Goal: Task Accomplishment & Management: Complete application form

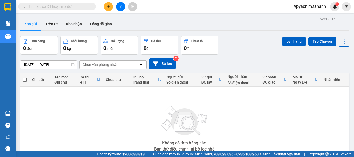
drag, startPoint x: 0, startPoint y: 0, endPoint x: 232, endPoint y: 3, distance: 232.4
click at [232, 3] on div "Kết quả tìm kiếm ( 0 ) Bộ lọc No Data vpyachim.tananh 1" at bounding box center [177, 6] width 354 height 13
click at [110, 5] on icon "plus" at bounding box center [109, 7] width 4 height 4
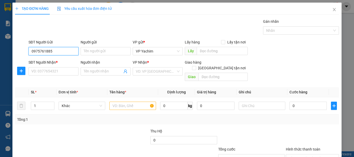
type input "0975761885"
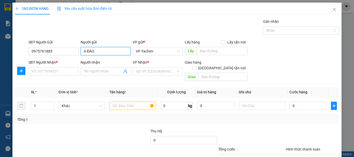
type input "A ĐÀO"
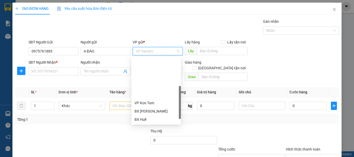
scroll to position [50, 0]
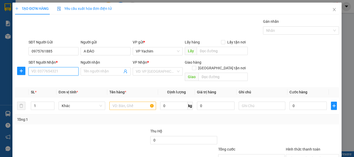
type input "9"
type input "0935998567"
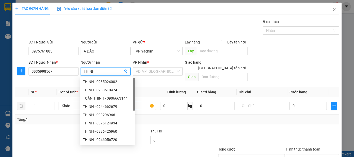
type input "THỊNH"
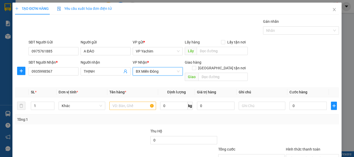
click at [169, 71] on span "BX Miền Đông" at bounding box center [158, 72] width 44 height 8
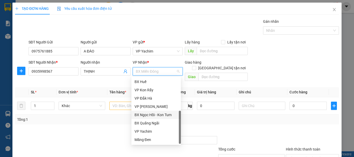
scroll to position [0, 0]
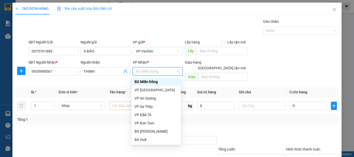
click at [157, 80] on div "BX Miền Đông" at bounding box center [155, 82] width 43 height 6
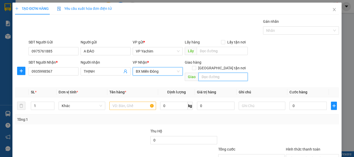
click at [231, 73] on input "text" at bounding box center [222, 77] width 49 height 8
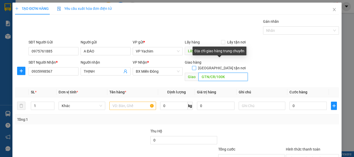
type input "GTN/CR/100K"
click at [196, 66] on input "Giao tận nơi" at bounding box center [194, 68] width 4 height 4
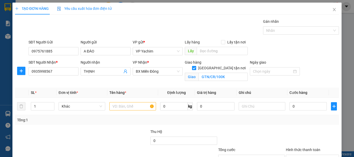
click at [196, 66] on input "Giao tận nơi" at bounding box center [194, 68] width 4 height 4
checkbox input "false"
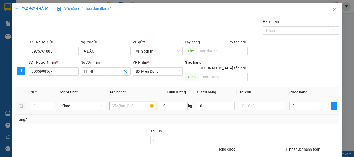
click at [134, 102] on input "text" at bounding box center [132, 106] width 47 height 8
click at [123, 103] on input "text" at bounding box center [132, 106] width 47 height 8
type input "LOA"
click at [246, 101] on div at bounding box center [262, 106] width 47 height 10
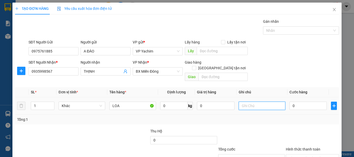
click at [250, 102] on input "text" at bounding box center [262, 106] width 47 height 8
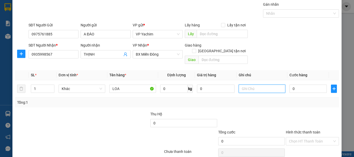
scroll to position [34, 0]
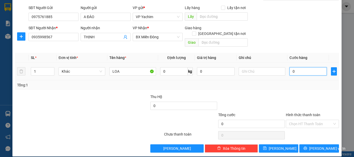
click at [304, 67] on input "0" at bounding box center [307, 71] width 37 height 8
click at [289, 67] on input "0" at bounding box center [307, 71] width 37 height 8
type input "10"
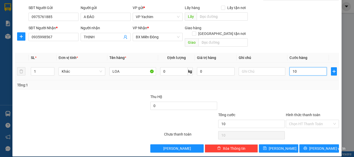
type input "150"
type input "150.000"
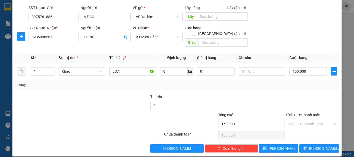
click at [312, 82] on div "Tổng: 1" at bounding box center [177, 85] width 324 height 10
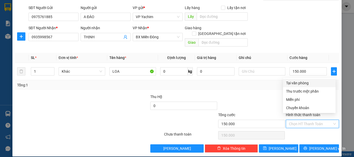
click at [302, 120] on input "Hình thức thanh toán" at bounding box center [310, 124] width 43 height 8
click at [302, 84] on div "Tại văn phòng" at bounding box center [309, 83] width 46 height 6
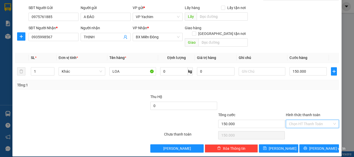
click at [303, 120] on input "Hình thức thanh toán" at bounding box center [310, 124] width 43 height 8
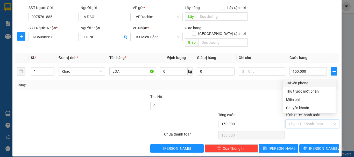
click at [300, 82] on div "Tại văn phòng" at bounding box center [309, 83] width 46 height 6
type input "0"
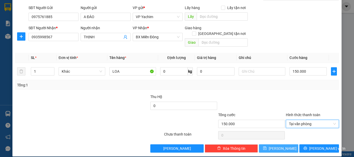
click at [280, 146] on span "Lưu" at bounding box center [283, 149] width 28 height 6
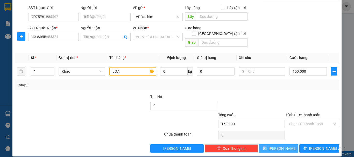
type input "0"
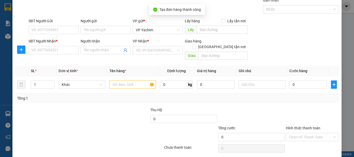
scroll to position [0, 0]
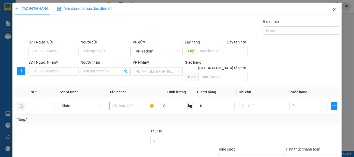
click at [332, 6] on span "Close" at bounding box center [334, 10] width 15 height 15
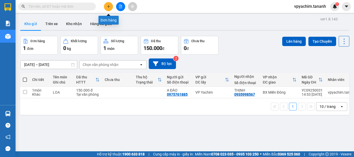
click at [110, 8] on icon "plus" at bounding box center [109, 7] width 4 height 4
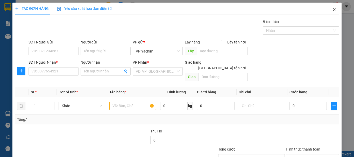
click at [333, 11] on icon "close" at bounding box center [334, 9] width 3 height 3
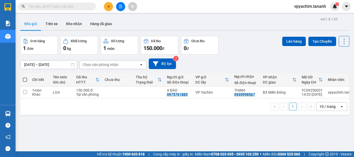
click at [111, 7] on button at bounding box center [108, 6] width 9 height 9
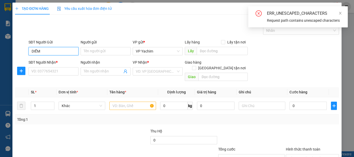
type input "DIỄM"
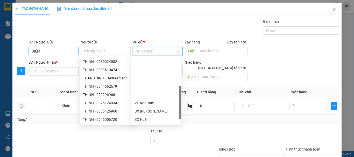
scroll to position [50, 0]
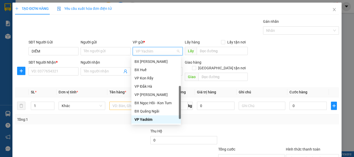
click at [60, 33] on div "Gán nhãn Nhãn" at bounding box center [183, 28] width 312 height 18
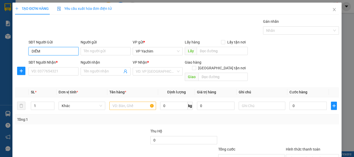
drag, startPoint x: 50, startPoint y: 51, endPoint x: 0, endPoint y: 51, distance: 49.7
click at [0, 51] on div "TẠO ĐƠN HÀNG Yêu cầu xuất hóa đơn điện tử Transit Pickup Surcharge Ids Transit …" at bounding box center [177, 78] width 354 height 157
type input "0355444984"
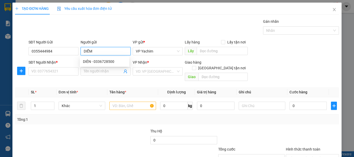
type input "DIỄM"
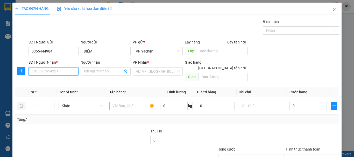
click at [33, 73] on input "SĐT Người Nhận *" at bounding box center [53, 71] width 50 height 8
type input "0376591882"
type input "R"
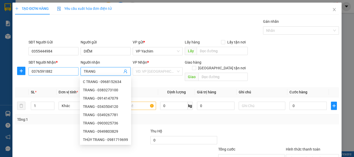
type input "TRANG"
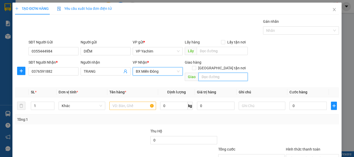
click at [205, 73] on input "text" at bounding box center [222, 77] width 49 height 8
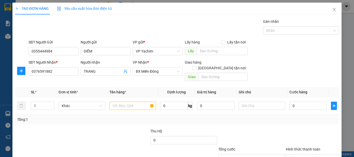
click at [185, 87] on th "Định lượng" at bounding box center [176, 92] width 37 height 10
click at [190, 73] on span "Giao" at bounding box center [192, 77] width 14 height 8
click at [201, 73] on input "text" at bounding box center [222, 77] width 49 height 8
click at [141, 102] on input "text" at bounding box center [132, 106] width 47 height 8
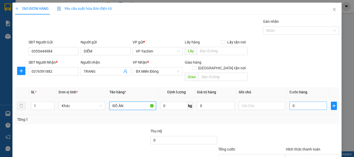
type input "ĐỒ ĂN"
click at [296, 102] on input "0" at bounding box center [307, 106] width 37 height 8
type input "005"
type input "5"
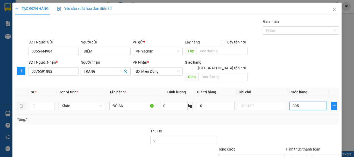
type input "00"
type input "0"
type input "005"
type input "5"
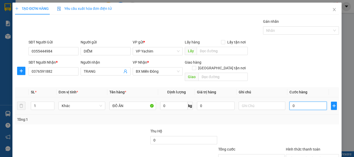
type input "5"
drag, startPoint x: 295, startPoint y: 99, endPoint x: 272, endPoint y: 99, distance: 23.3
click at [272, 99] on tr "1 Khác ĐỒ ĂN 0 kg 0 005" at bounding box center [177, 105] width 324 height 17
type input "0"
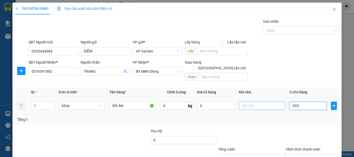
type input "0"
type input "50"
click at [303, 102] on input "50" at bounding box center [307, 106] width 37 height 8
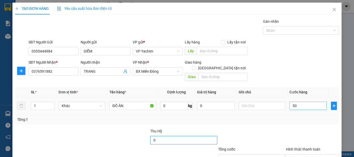
type input "50.000"
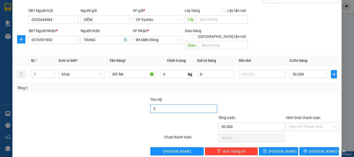
scroll to position [34, 0]
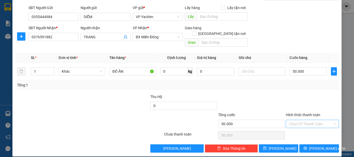
click at [308, 120] on input "Hình thức thanh toán" at bounding box center [310, 124] width 43 height 8
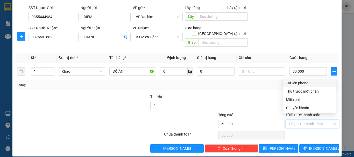
click at [299, 84] on div "Tại văn phòng" at bounding box center [309, 83] width 46 height 6
type input "0"
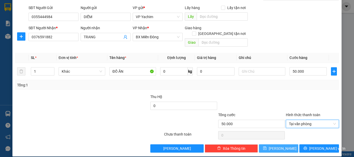
click at [274, 145] on button "Lưu" at bounding box center [279, 149] width 40 height 8
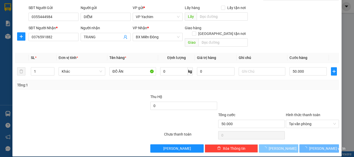
type input "0"
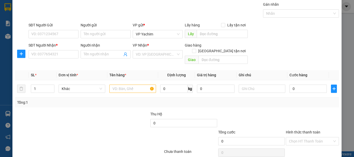
scroll to position [0, 0]
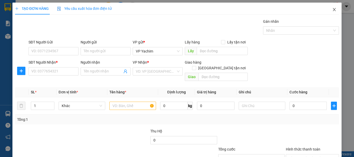
click at [332, 10] on icon "close" at bounding box center [334, 10] width 4 height 4
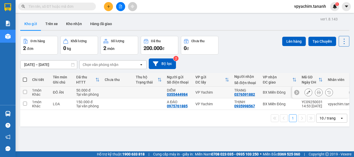
click at [306, 92] on icon at bounding box center [308, 93] width 4 height 4
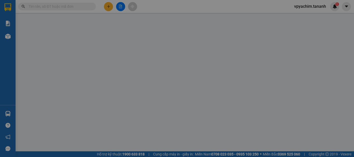
type input "0355444984"
type input "0376591882"
type input "50.000"
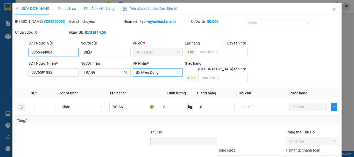
click at [165, 73] on span "BX Miền Đông" at bounding box center [158, 73] width 44 height 8
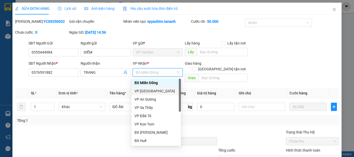
click at [157, 92] on div "VP [GEOGRAPHIC_DATA]" at bounding box center [155, 91] width 43 height 6
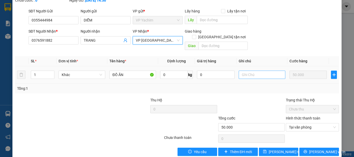
scroll to position [35, 0]
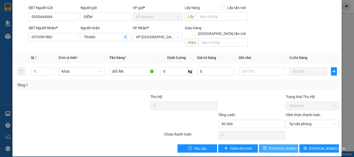
click at [266, 145] on button "Lưu thay đổi" at bounding box center [279, 149] width 40 height 8
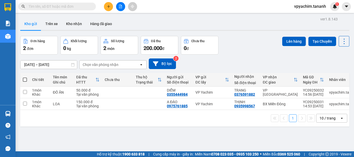
click at [134, 139] on div "ver 1.8.143 Kho gửi Trên xe Kho nhận Hàng đã giao Đơn hàng 2 đơn Khối lượng 0 k…" at bounding box center [184, 94] width 333 height 157
click at [306, 93] on icon at bounding box center [308, 93] width 4 height 4
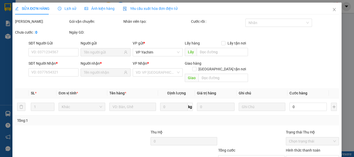
type input "0355444984"
type input "0376591882"
type input "50.000"
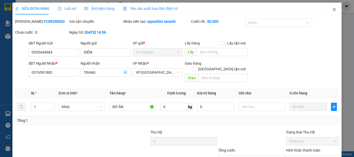
click at [333, 10] on icon "close" at bounding box center [334, 9] width 3 height 3
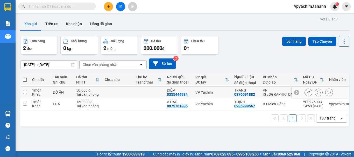
click at [295, 94] on icon at bounding box center [297, 93] width 4 height 4
click at [329, 92] on div "vpyachim.tananh" at bounding box center [343, 92] width 28 height 4
checkbox input "true"
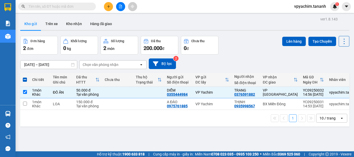
click at [94, 136] on div "ver 1.8.143 Kho gửi Trên xe Kho nhận Hàng đã giao Đơn hàng 2 đơn Khối lượng 0 k…" at bounding box center [184, 94] width 333 height 157
click at [110, 6] on icon "plus" at bounding box center [109, 7] width 4 height 4
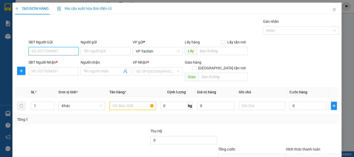
click at [60, 52] on input "SĐT Người Gửi" at bounding box center [53, 51] width 50 height 8
type input "0971498701"
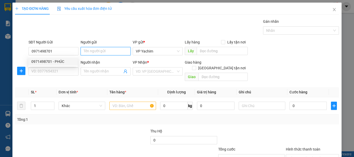
click at [104, 51] on input "Người gửi" at bounding box center [106, 51] width 50 height 8
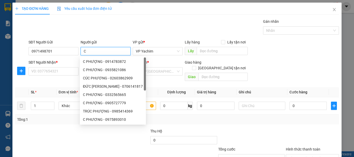
type input "C"
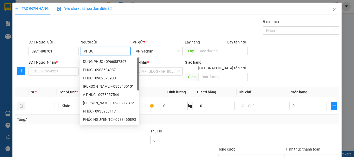
type input "PHÚC"
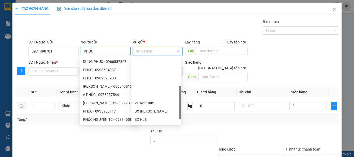
scroll to position [50, 0]
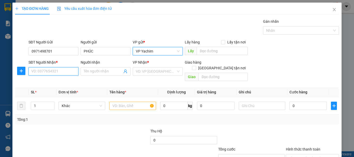
click at [50, 73] on input "SĐT Người Nhận *" at bounding box center [53, 71] width 50 height 8
type input "0938183080"
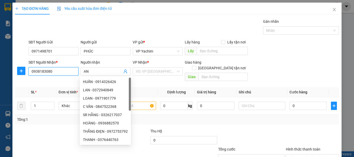
click at [0, 69] on div "TẠO ĐƠN HÀNG Yêu cầu xuất hóa đơn điện tử Transit Pickup Surcharge Ids Transit …" at bounding box center [177, 78] width 354 height 157
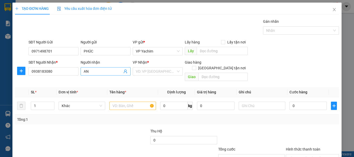
click at [101, 72] on input "AN" at bounding box center [103, 72] width 39 height 6
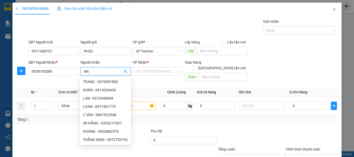
type input "A"
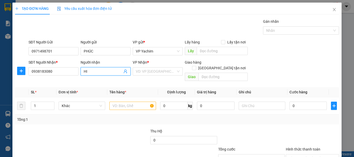
type input "H"
paste input "Duong Nhi Nu"
type input "Duong Nhi Nu"
click at [110, 80] on div "Transit Pickup Surcharge Ids Transit Deliver Surcharge Ids Transit Deliver Surc…" at bounding box center [177, 103] width 324 height 169
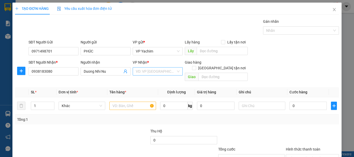
click at [147, 70] on input "search" at bounding box center [156, 72] width 40 height 8
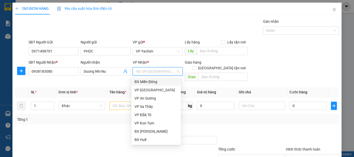
click at [155, 83] on div "BX Miền Đông" at bounding box center [155, 82] width 43 height 6
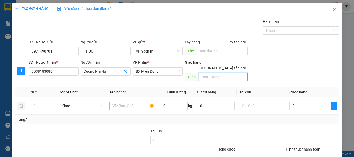
click at [211, 73] on input "text" at bounding box center [222, 77] width 49 height 8
click at [228, 73] on input "NHA BÍCH-CHON THÀNH" at bounding box center [222, 77] width 49 height 8
type input "NHA BÍCH-CHƠN THÀNH"
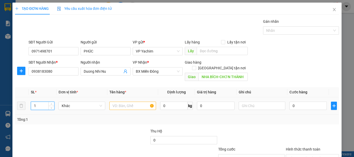
click at [45, 103] on input "1" at bounding box center [42, 106] width 23 height 8
type input "2"
click at [123, 102] on input "text" at bounding box center [132, 106] width 47 height 8
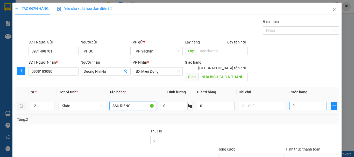
type input "SẦU RIÊNG"
click at [294, 102] on input "0" at bounding box center [307, 106] width 37 height 8
type input "20"
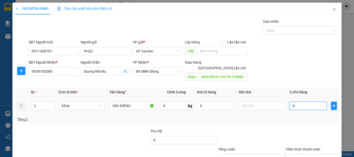
type input "20"
type input "200"
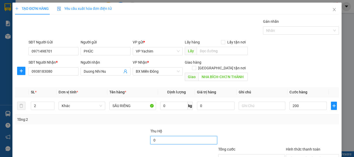
type input "200.000"
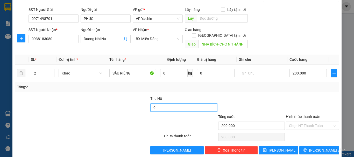
scroll to position [34, 0]
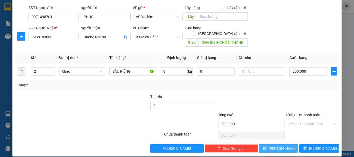
click at [267, 147] on icon "save" at bounding box center [265, 149] width 4 height 4
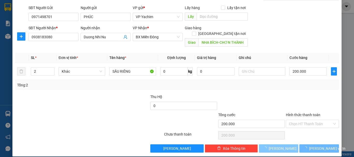
type input "1"
type input "0"
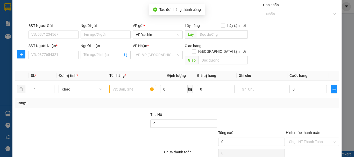
scroll to position [0, 0]
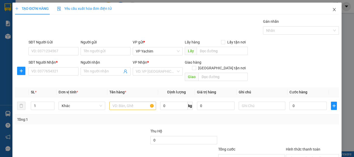
click at [332, 9] on icon "close" at bounding box center [334, 10] width 4 height 4
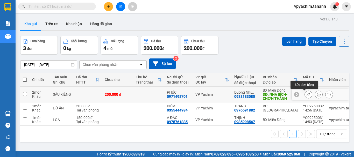
click at [306, 95] on icon at bounding box center [308, 95] width 4 height 4
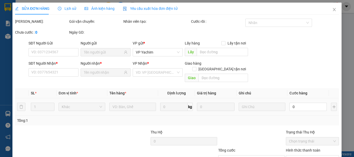
type input "0971498701"
type input "0938183080"
type input "NHA BÍCH-CHƠN THÀNH"
type input "200.000"
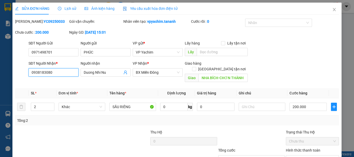
click at [38, 72] on input "0938183080" at bounding box center [53, 72] width 50 height 8
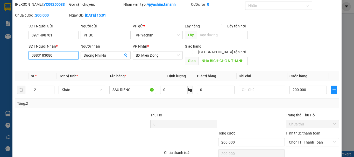
scroll to position [35, 0]
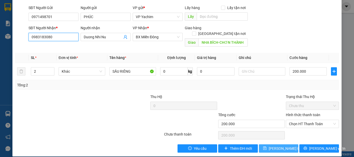
type input "0983183080"
click at [279, 146] on span "Lưu thay đổi" at bounding box center [289, 149] width 41 height 6
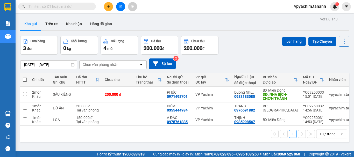
click at [240, 53] on div "Đơn hàng 3 đơn Khối lượng 0 kg Số lượng 4 món Đã thu 200.000 đ Chưa thu 200.000…" at bounding box center [184, 45] width 329 height 19
click at [163, 63] on button "Bộ lọc" at bounding box center [162, 64] width 27 height 11
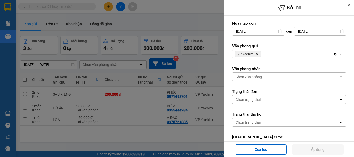
click at [147, 124] on div at bounding box center [177, 78] width 354 height 157
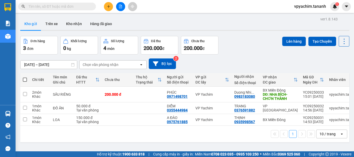
click at [240, 28] on div "Kho gửi Trên xe Kho nhận Hàng đã giao" at bounding box center [184, 25] width 329 height 14
